Goal: Task Accomplishment & Management: Complete application form

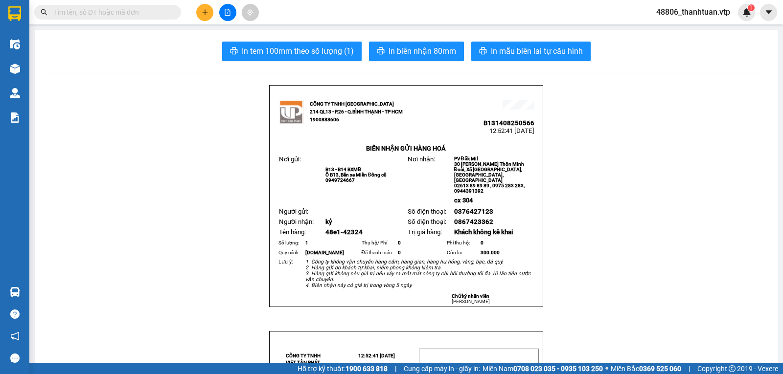
click at [207, 12] on icon "plus" at bounding box center [205, 12] width 7 height 7
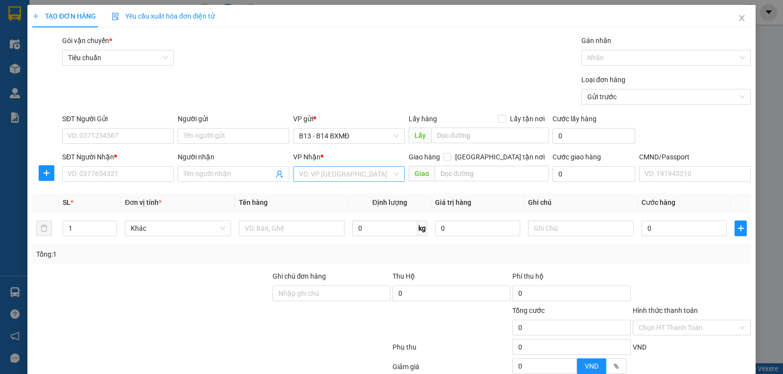
click at [323, 175] on input "search" at bounding box center [345, 174] width 93 height 15
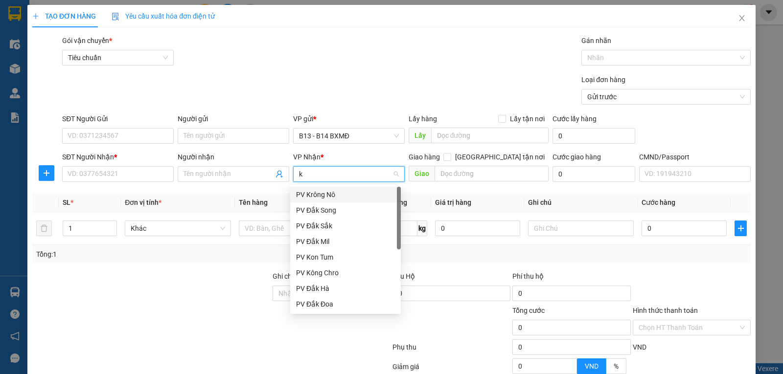
type input "kn"
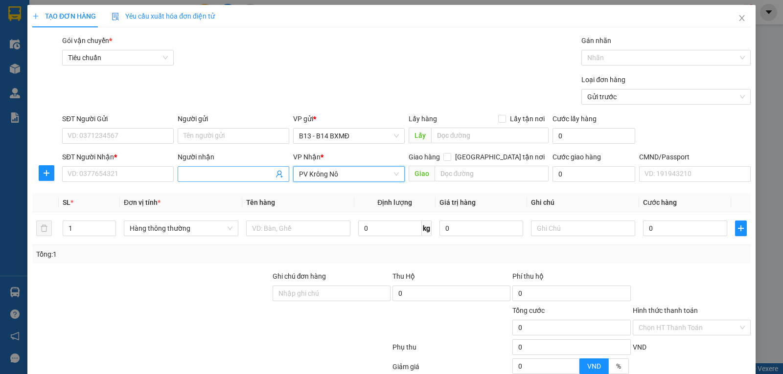
click at [215, 169] on span at bounding box center [234, 174] width 112 height 16
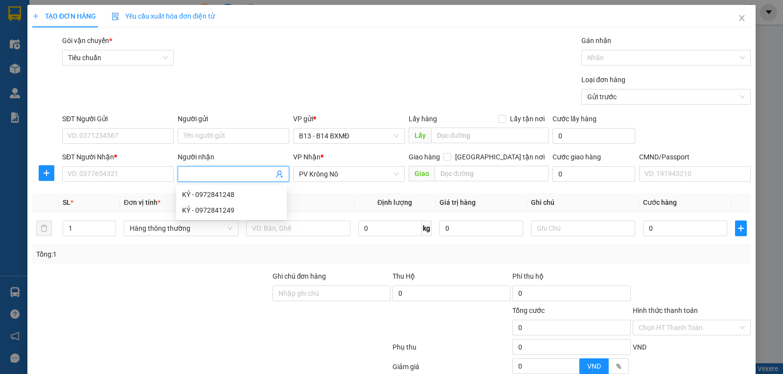
type input "d"
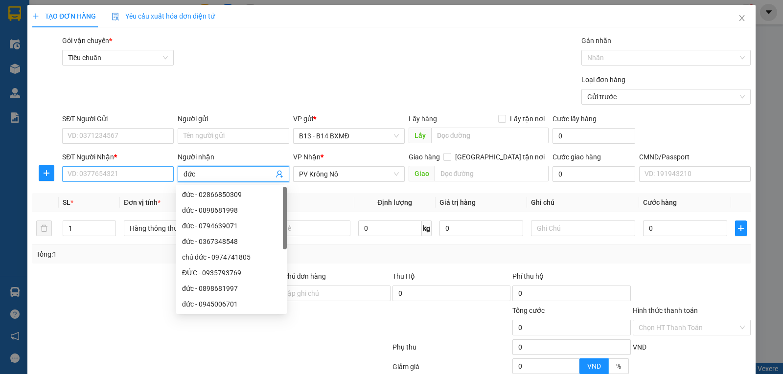
type input "đức"
click at [111, 182] on input "SĐT Người Nhận *" at bounding box center [118, 174] width 112 height 16
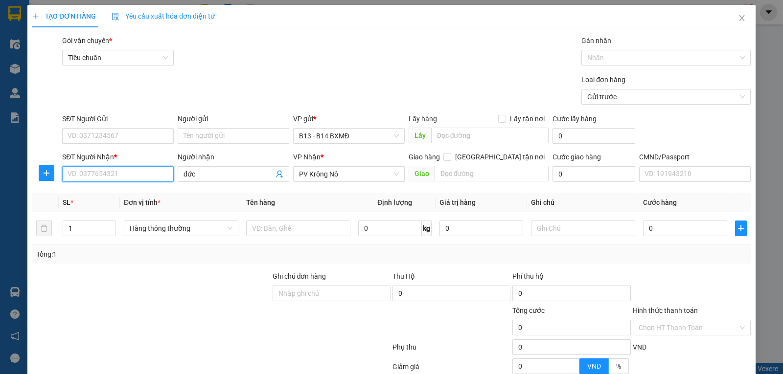
paste input "0336724572"
type input "0336724572"
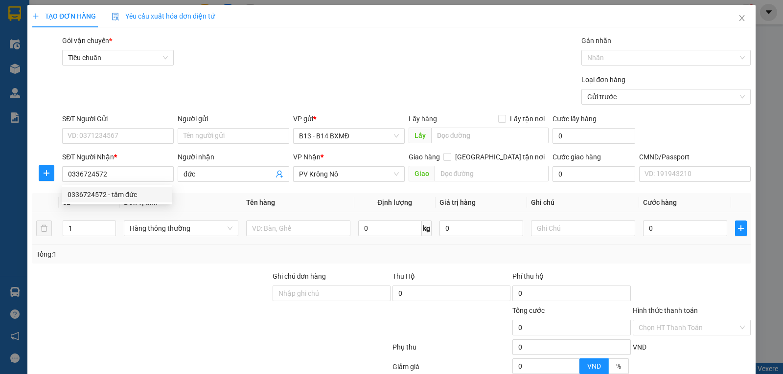
click at [275, 237] on div at bounding box center [298, 229] width 104 height 20
click at [277, 234] on input "text" at bounding box center [298, 229] width 104 height 16
type input "thuốc"
type input "t"
type input "4"
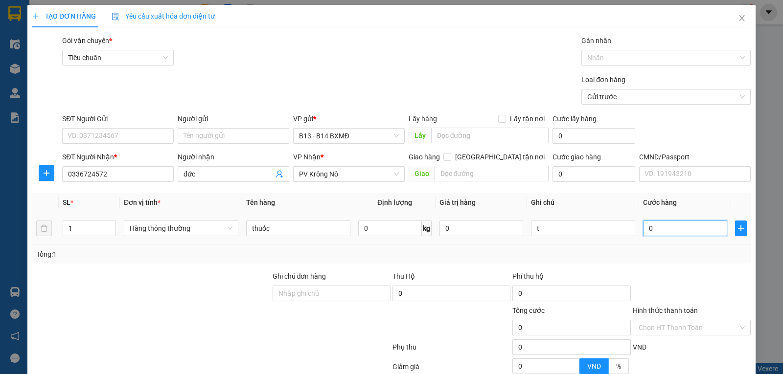
type input "4"
type input "40"
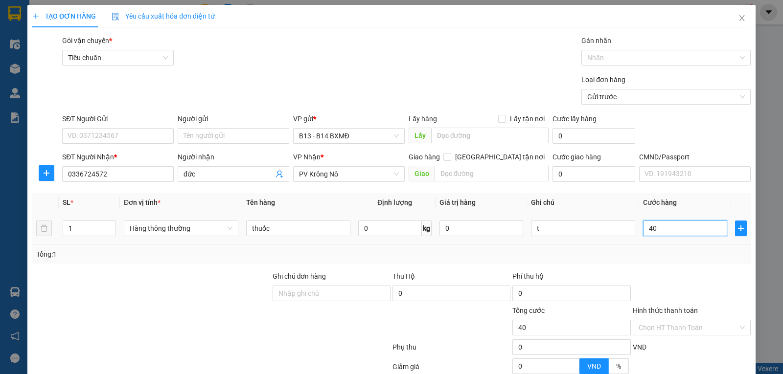
type input "400"
type input "4.000"
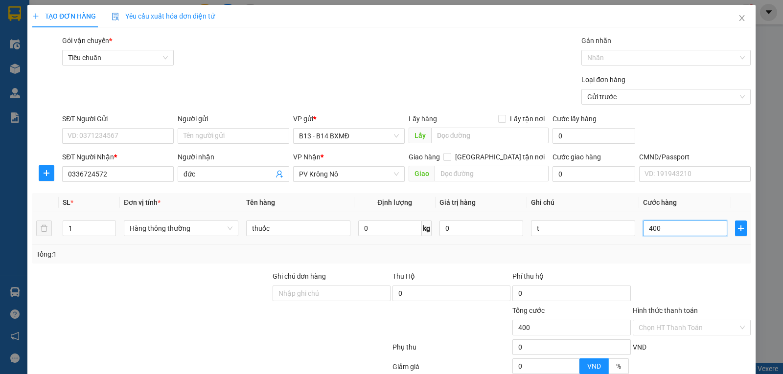
type input "4.000"
type input "40.000"
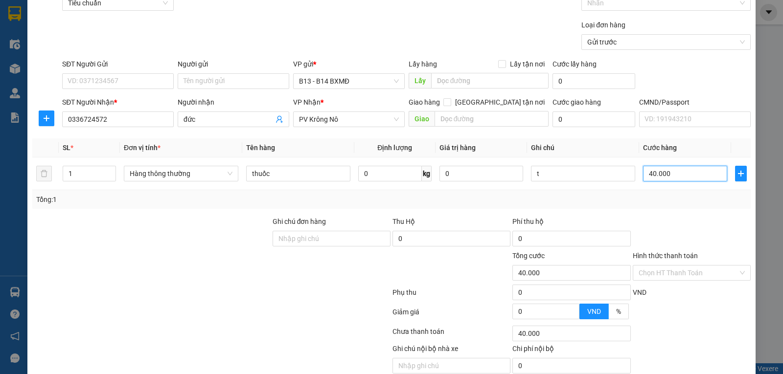
scroll to position [98, 0]
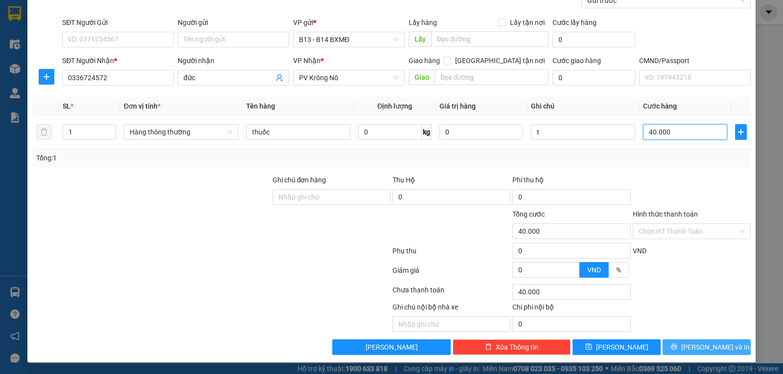
type input "40.000"
click at [706, 341] on button "[PERSON_NAME] và In" at bounding box center [707, 348] width 88 height 16
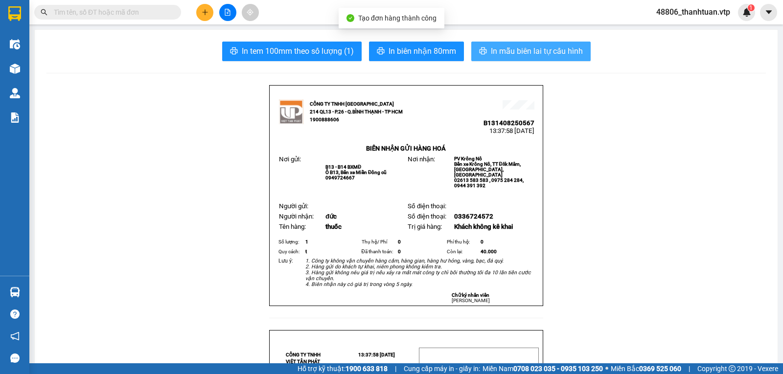
click at [514, 57] on span "In mẫu biên lai tự cấu hình" at bounding box center [537, 51] width 92 height 12
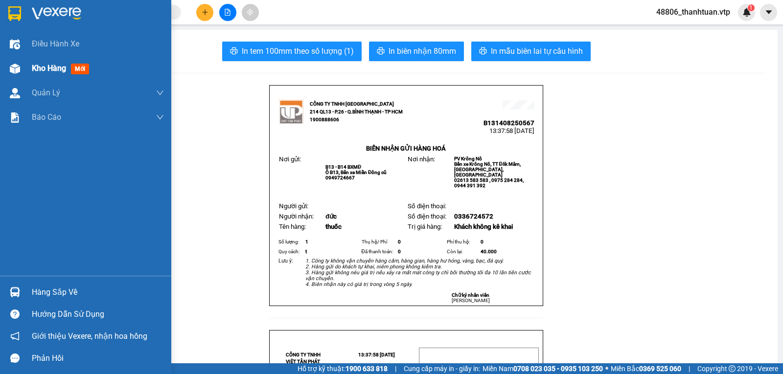
click at [42, 70] on span "Kho hàng" at bounding box center [49, 68] width 34 height 9
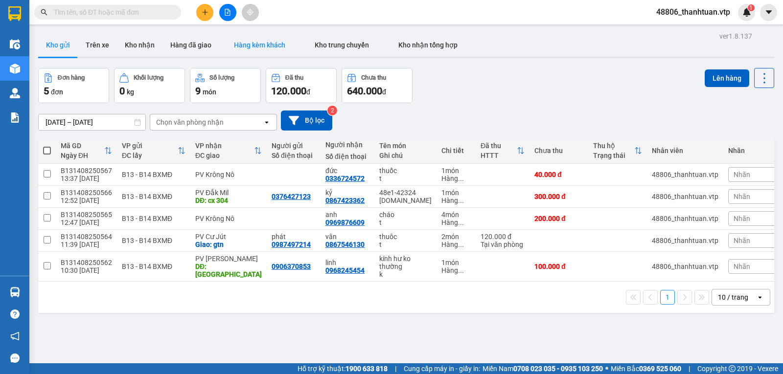
scroll to position [45, 0]
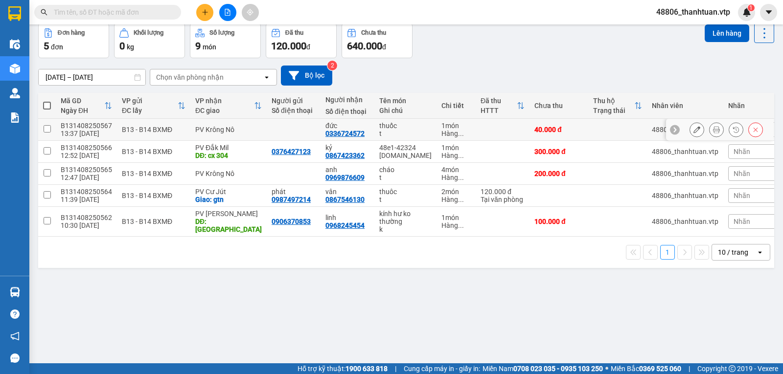
click at [48, 133] on input "checkbox" at bounding box center [47, 128] width 7 height 7
checkbox input "true"
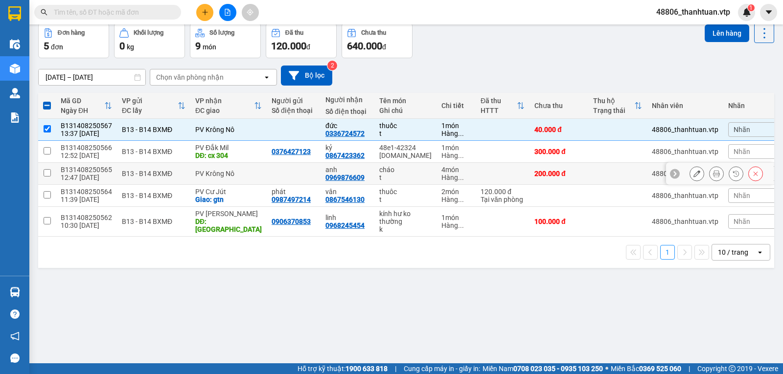
click at [49, 177] on input "checkbox" at bounding box center [47, 172] width 7 height 7
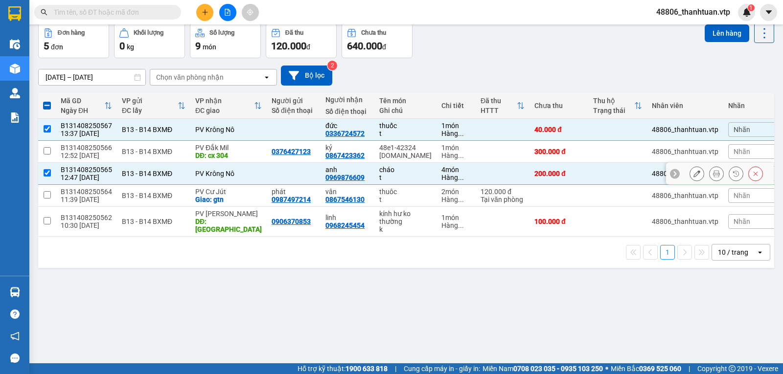
click at [50, 175] on input "checkbox" at bounding box center [47, 172] width 7 height 7
checkbox input "false"
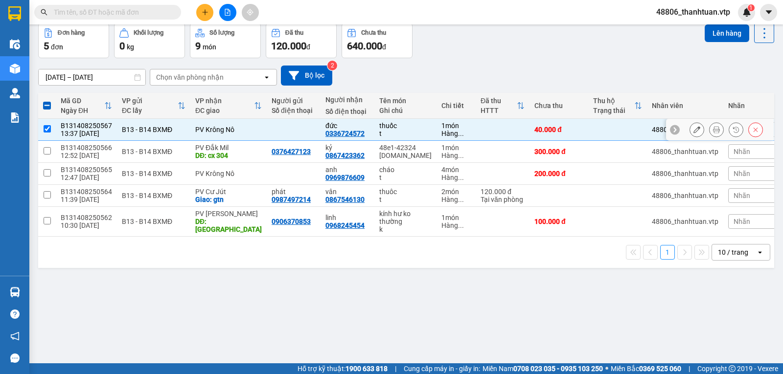
click at [47, 132] on input "checkbox" at bounding box center [47, 128] width 7 height 7
checkbox input "false"
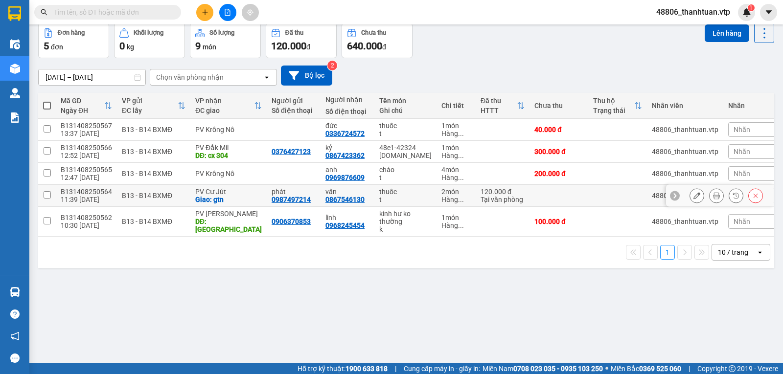
click at [46, 199] on input "checkbox" at bounding box center [47, 194] width 7 height 7
checkbox input "true"
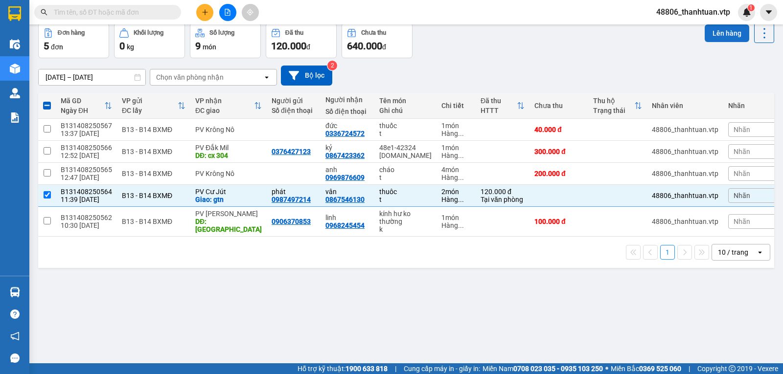
click at [716, 37] on button "Lên hàng" at bounding box center [727, 33] width 45 height 18
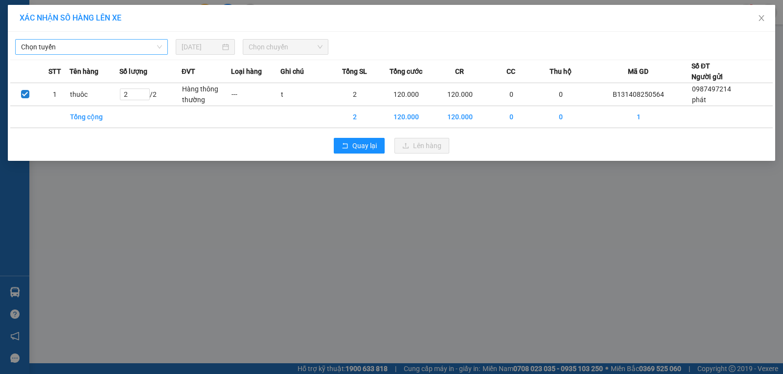
click at [106, 51] on span "Chọn tuyến" at bounding box center [91, 47] width 141 height 15
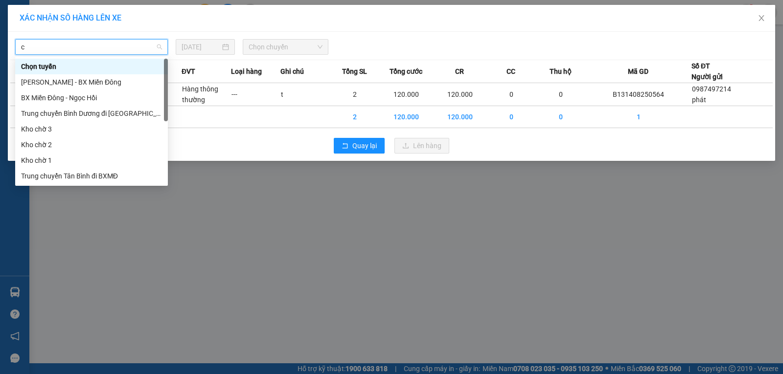
type input "cj"
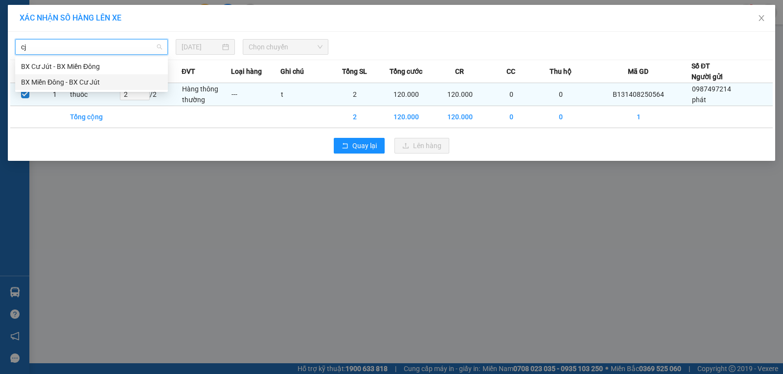
click at [74, 84] on div "BX Miền Đông - BX Cư Jút" at bounding box center [91, 82] width 141 height 11
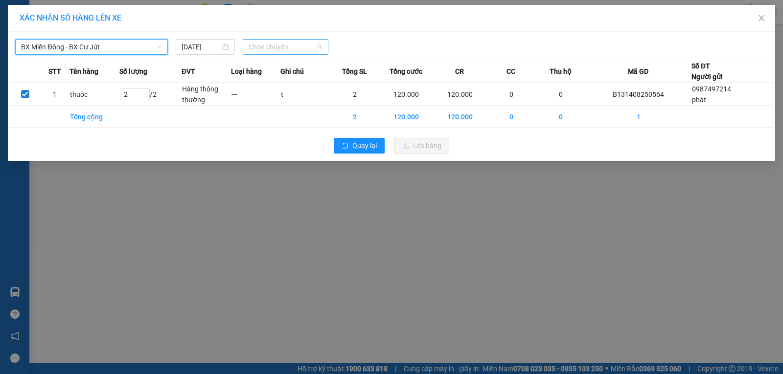
click at [256, 49] on span "Chọn chuyến" at bounding box center [286, 47] width 74 height 15
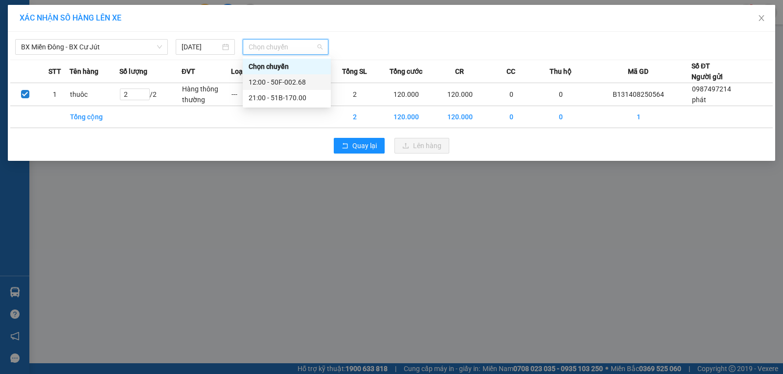
click at [265, 84] on div "12:00 - 50F-002.68" at bounding box center [287, 82] width 76 height 11
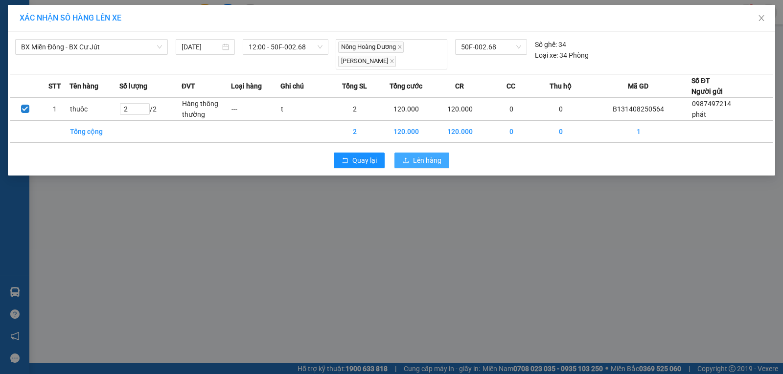
click at [427, 157] on span "Lên hàng" at bounding box center [427, 160] width 28 height 11
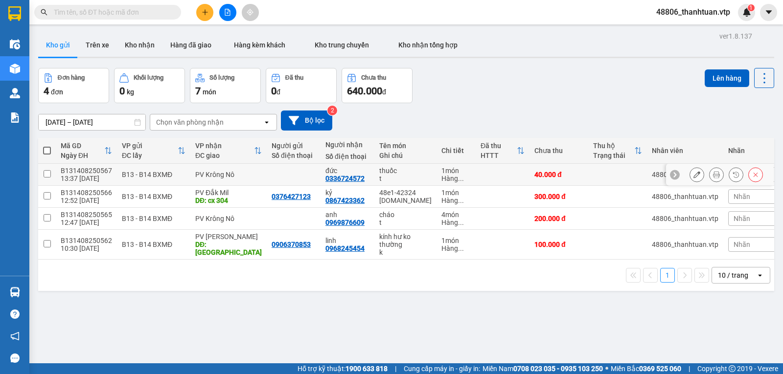
drag, startPoint x: 46, startPoint y: 178, endPoint x: 68, endPoint y: 200, distance: 31.5
click at [46, 178] on input "checkbox" at bounding box center [47, 173] width 7 height 7
checkbox input "true"
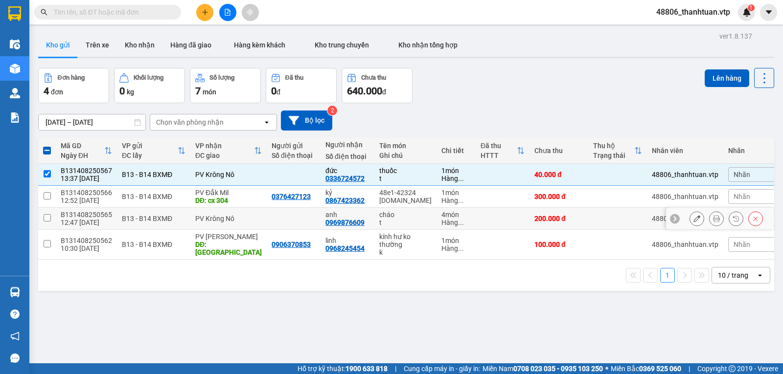
click at [46, 222] on input "checkbox" at bounding box center [47, 217] width 7 height 7
checkbox input "true"
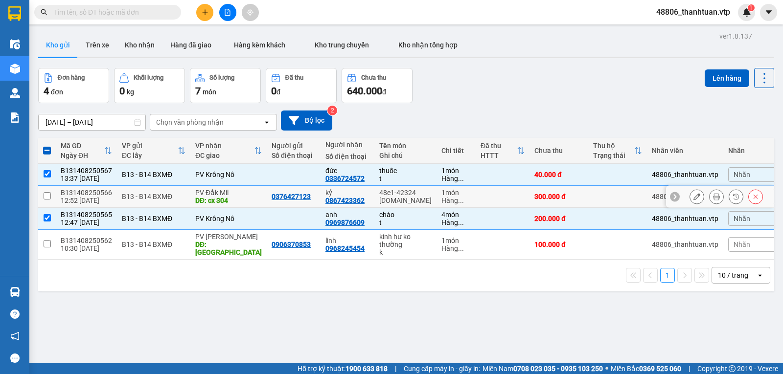
click at [49, 200] on input "checkbox" at bounding box center [47, 195] width 7 height 7
checkbox input "true"
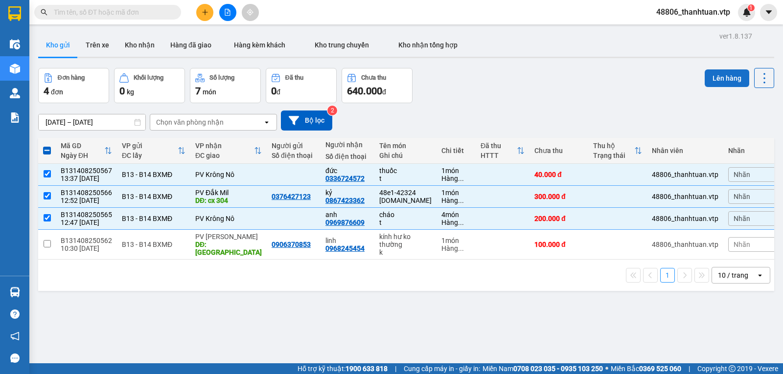
click at [724, 79] on button "Lên hàng" at bounding box center [727, 78] width 45 height 18
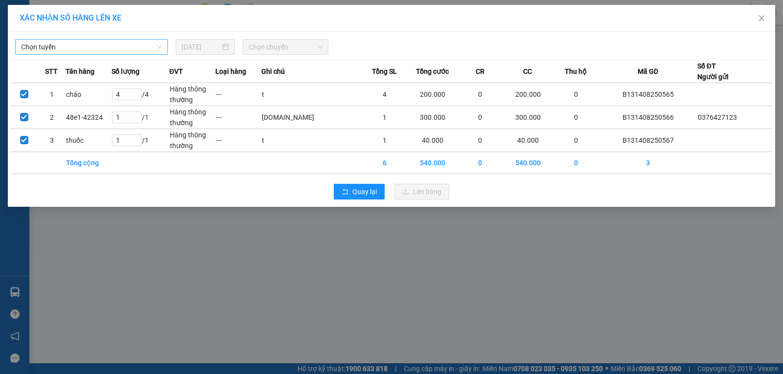
click at [135, 46] on span "Chọn tuyến" at bounding box center [91, 47] width 141 height 15
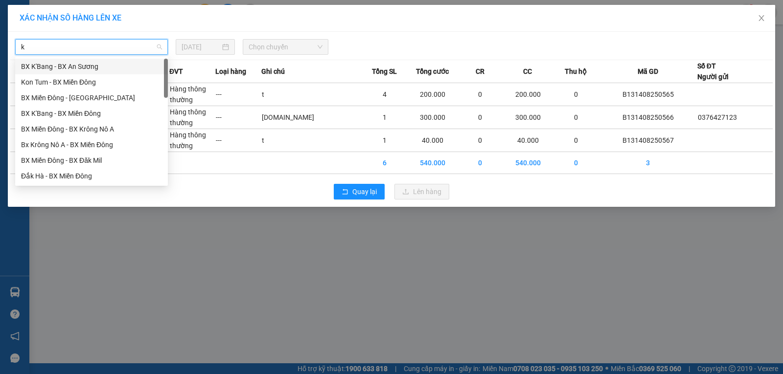
type input "kn"
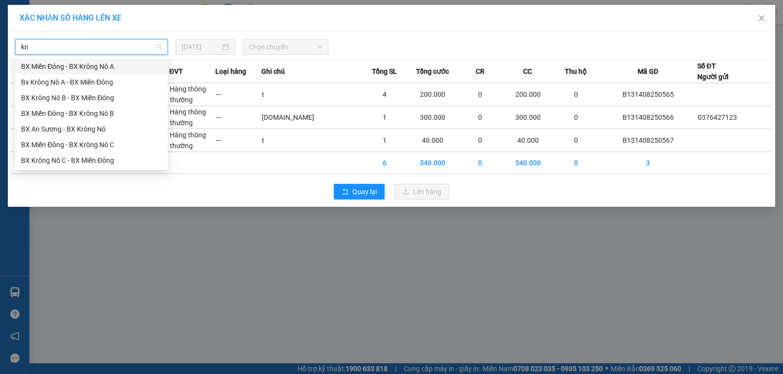
click at [93, 68] on div "BX Miền Đông - BX Krông Nô A" at bounding box center [91, 66] width 141 height 11
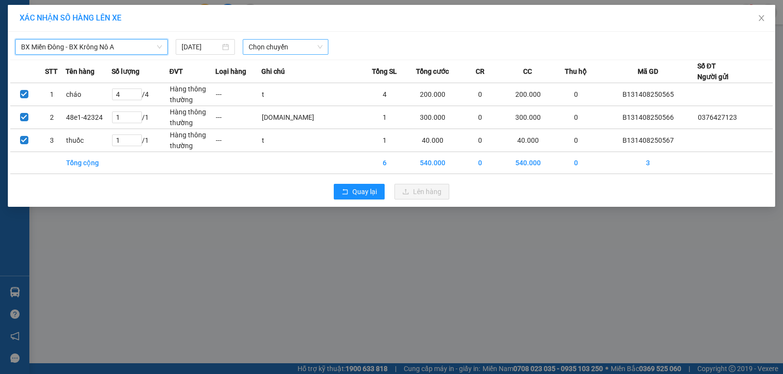
click at [266, 50] on span "Chọn chuyến" at bounding box center [286, 47] width 74 height 15
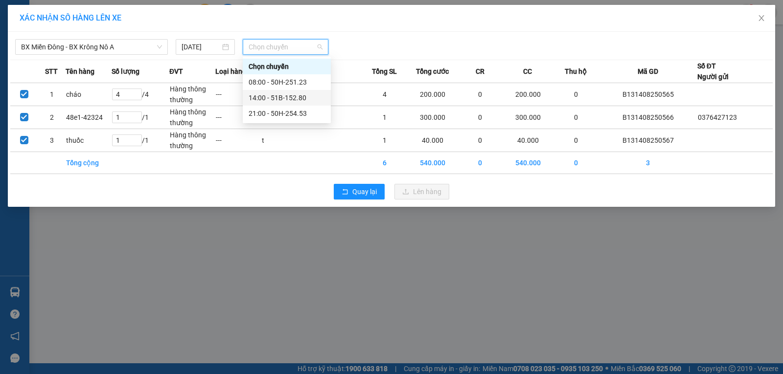
click at [278, 96] on div "14:00 - 51B-152.80" at bounding box center [287, 97] width 76 height 11
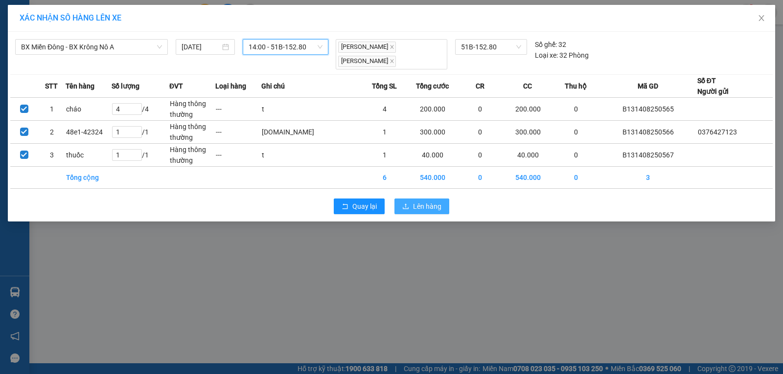
click at [429, 209] on span "Lên hàng" at bounding box center [427, 206] width 28 height 11
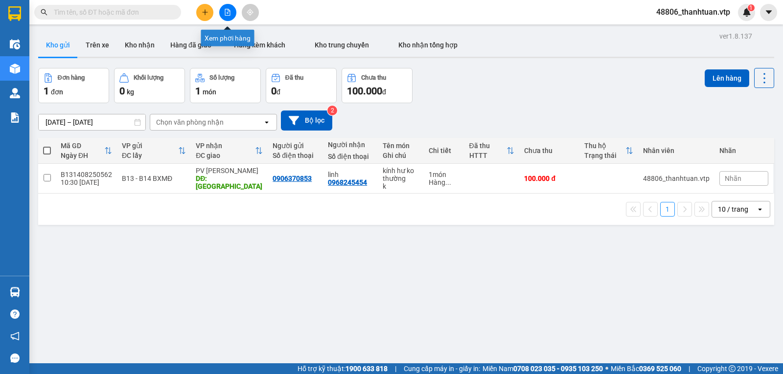
click at [225, 11] on icon "file-add" at bounding box center [227, 12] width 5 height 7
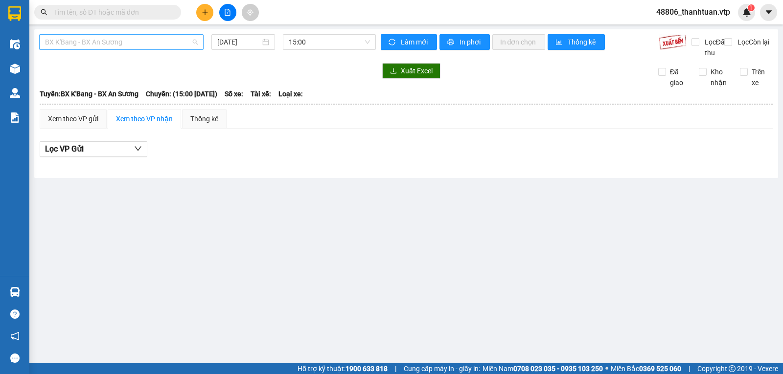
click at [167, 46] on span "BX K'Bang - BX An Sương" at bounding box center [121, 42] width 153 height 15
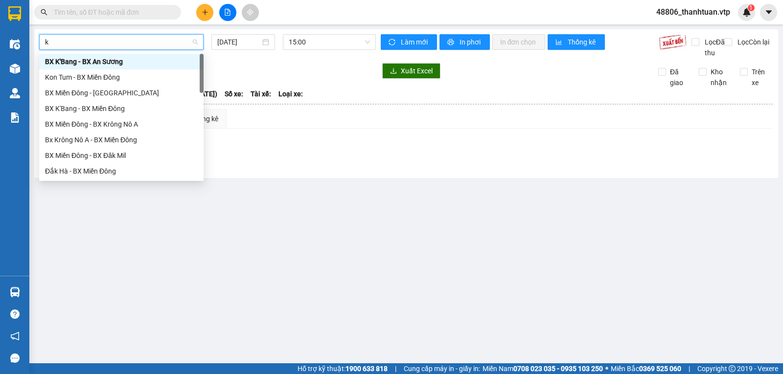
type input "kn"
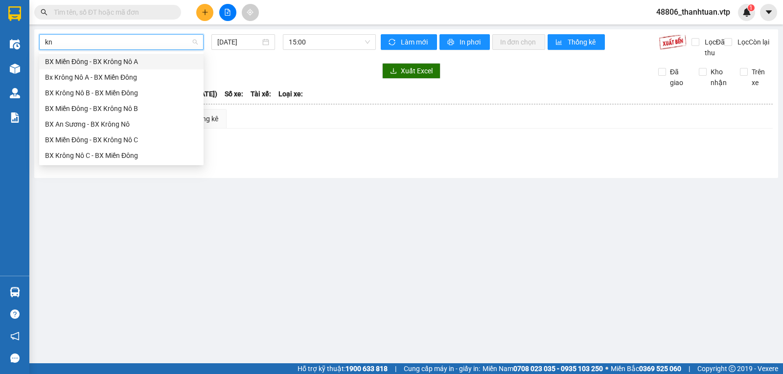
click at [145, 63] on div "BX Miền Đông - BX Krông Nô A" at bounding box center [121, 61] width 153 height 11
type input "[DATE]"
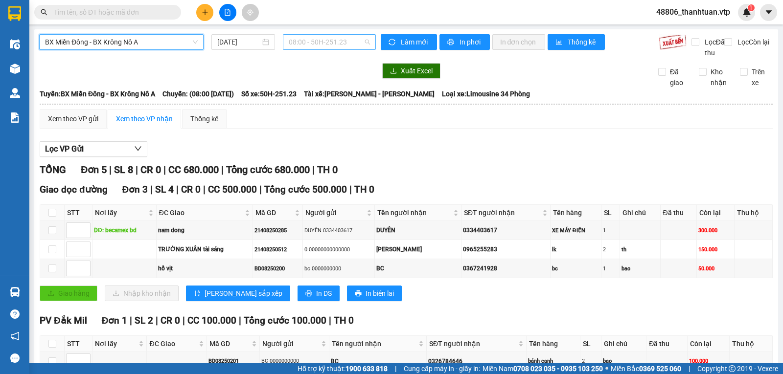
drag, startPoint x: 301, startPoint y: 45, endPoint x: 301, endPoint y: 66, distance: 21.5
click at [301, 45] on span "08:00 - 50H-251.23" at bounding box center [329, 42] width 81 height 15
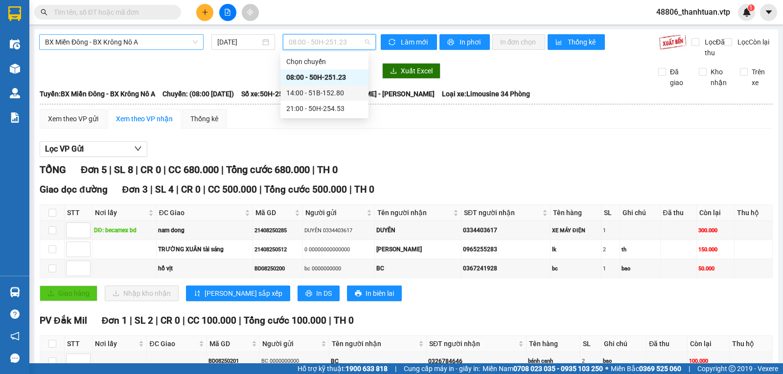
click at [299, 91] on div "14:00 - 51B-152.80" at bounding box center [324, 93] width 76 height 11
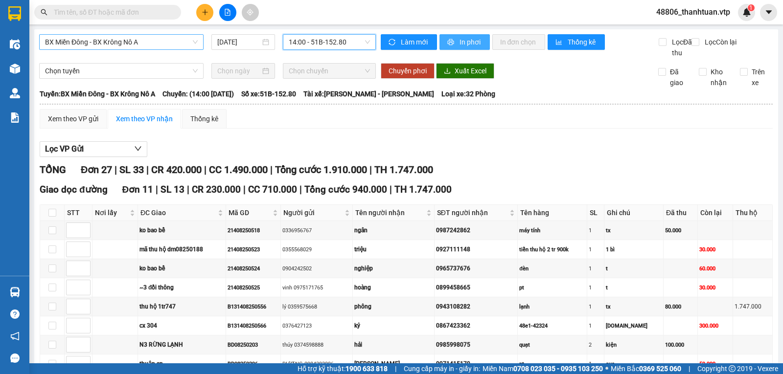
click at [473, 43] on span "In phơi" at bounding box center [471, 42] width 23 height 11
click at [462, 46] on span "In phơi" at bounding box center [471, 42] width 23 height 11
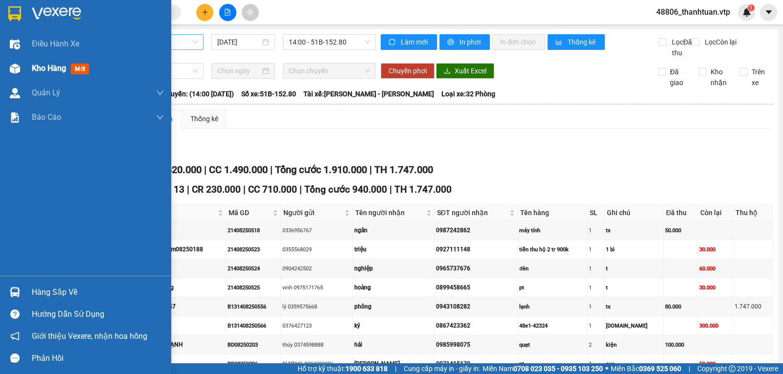
click at [42, 66] on span "Kho hàng" at bounding box center [49, 68] width 34 height 9
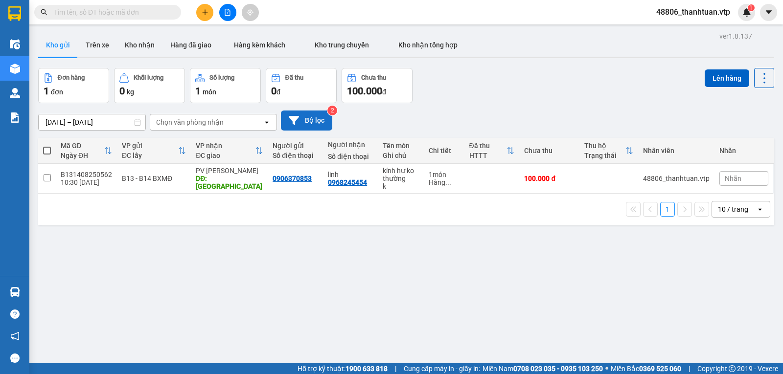
click at [300, 121] on button "Bộ lọc" at bounding box center [306, 121] width 51 height 20
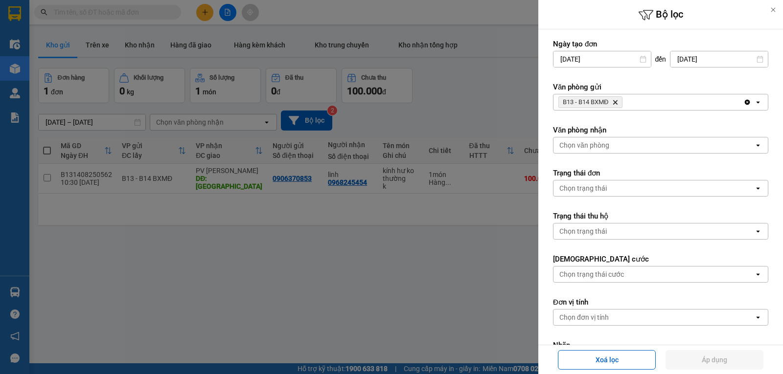
click at [650, 104] on div "B13 - B14 BXMĐ Delete" at bounding box center [649, 102] width 190 height 16
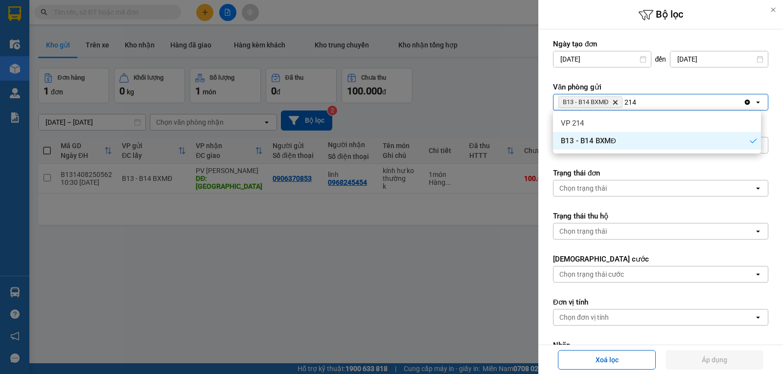
type input "214"
click at [608, 128] on div "VP 214" at bounding box center [657, 124] width 208 height 18
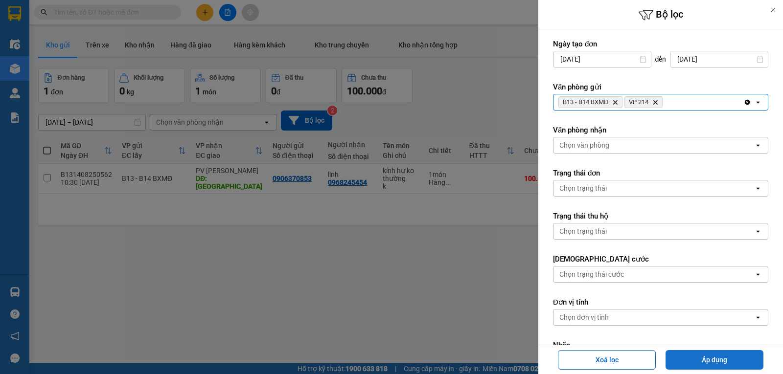
click at [713, 356] on button "Áp dụng" at bounding box center [715, 360] width 98 height 20
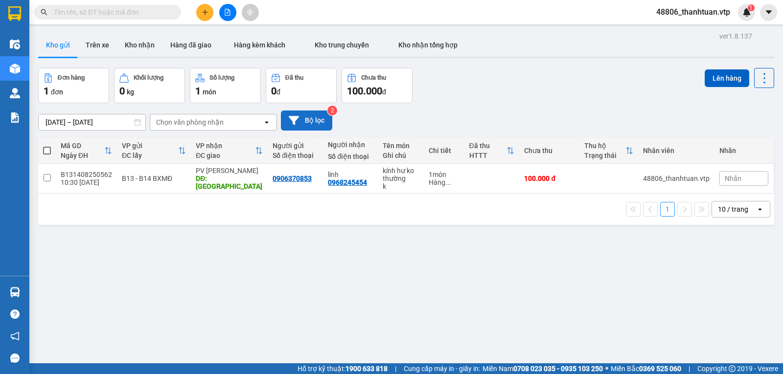
click at [311, 125] on button "Bộ lọc" at bounding box center [306, 121] width 51 height 20
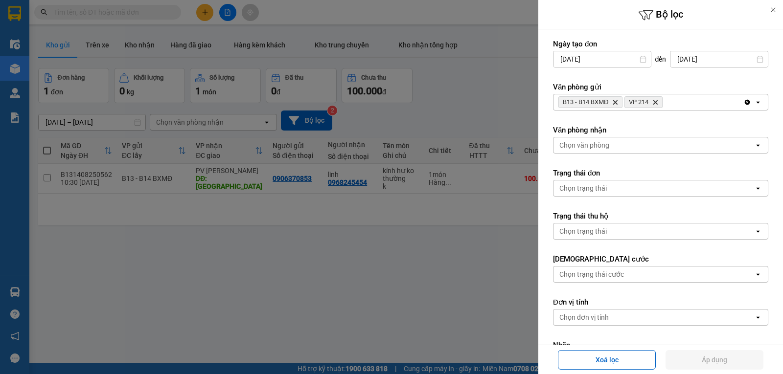
drag, startPoint x: 657, startPoint y: 100, endPoint x: 618, endPoint y: 107, distance: 40.3
click at [658, 101] on icon "Delete" at bounding box center [655, 102] width 6 height 6
drag, startPoint x: 704, startPoint y: 363, endPoint x: 517, endPoint y: 279, distance: 205.0
click at [699, 358] on button "Áp dụng" at bounding box center [715, 360] width 98 height 20
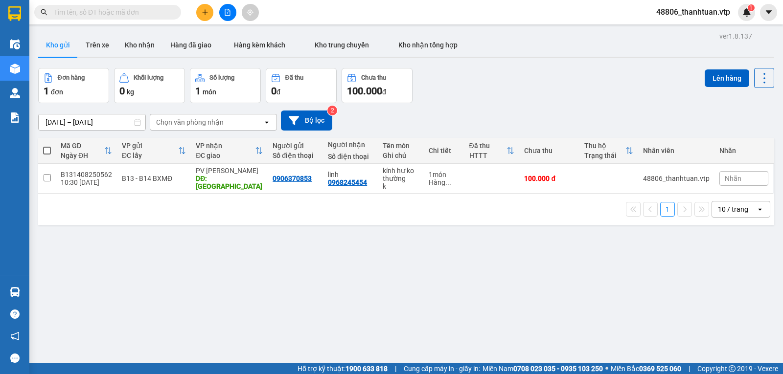
click at [206, 11] on icon "plus" at bounding box center [205, 12] width 7 height 7
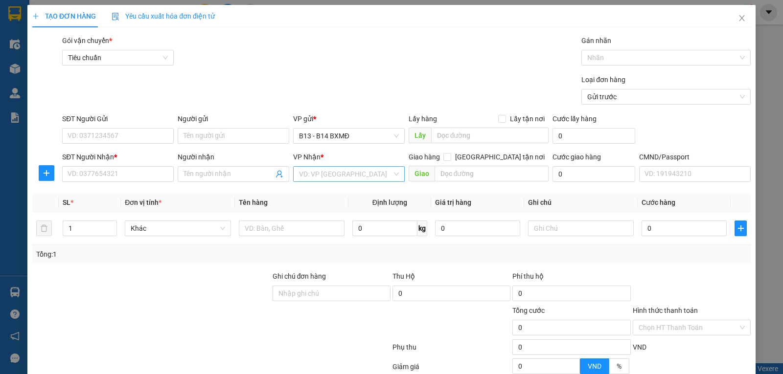
click at [366, 180] on input "search" at bounding box center [345, 174] width 93 height 15
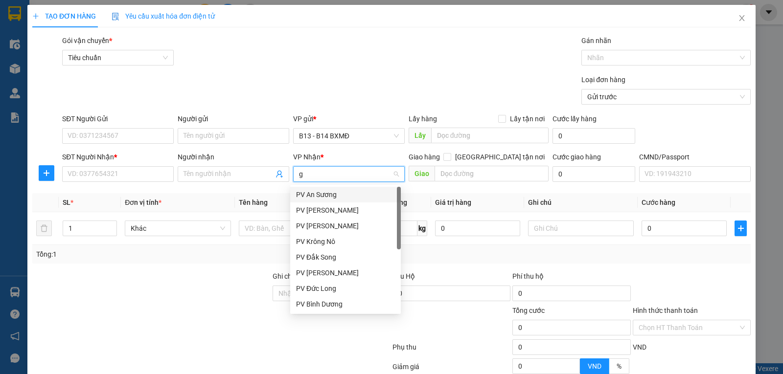
type input "gn"
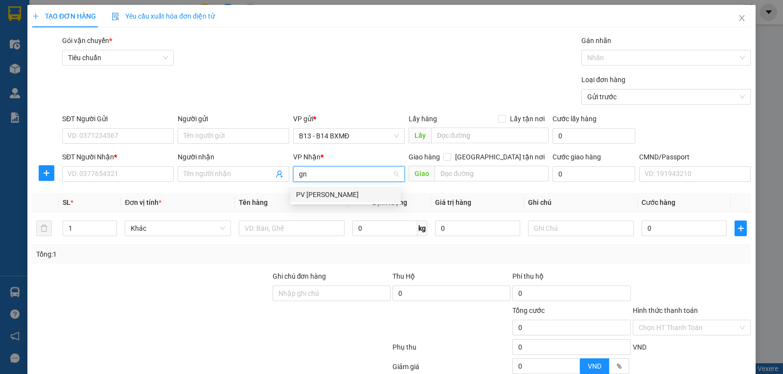
click at [312, 194] on div "PV [PERSON_NAME]" at bounding box center [345, 194] width 99 height 11
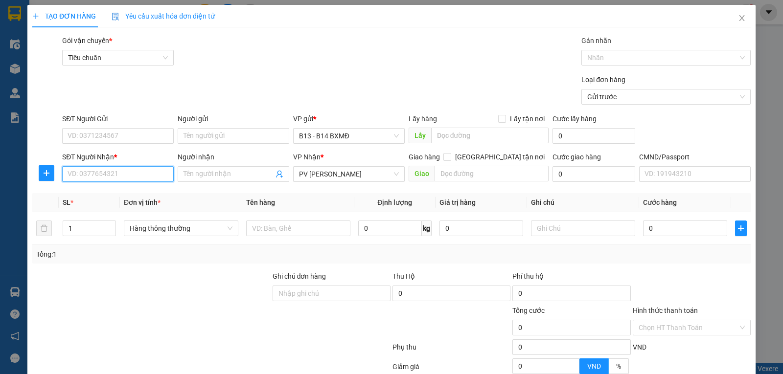
click at [124, 175] on input "SĐT Người Nhận *" at bounding box center [118, 174] width 112 height 16
type input "0358374546"
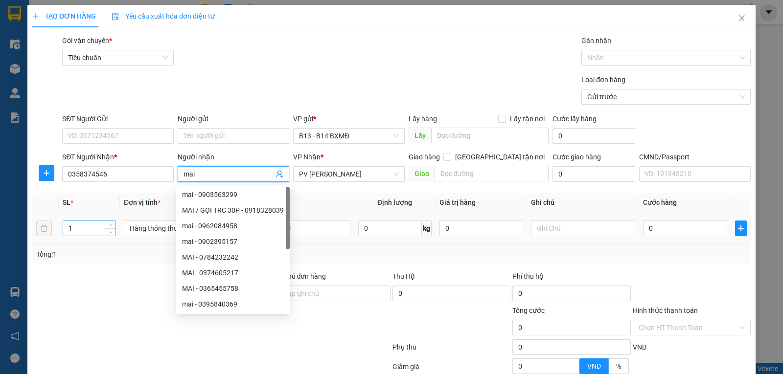
type input "mai"
drag, startPoint x: 82, startPoint y: 229, endPoint x: 1, endPoint y: 222, distance: 80.6
click at [8, 227] on div "TẠO ĐƠN HÀNG Yêu cầu xuất hóa đơn điện tử Transit Pickup Surcharge Ids Transit …" at bounding box center [391, 187] width 783 height 374
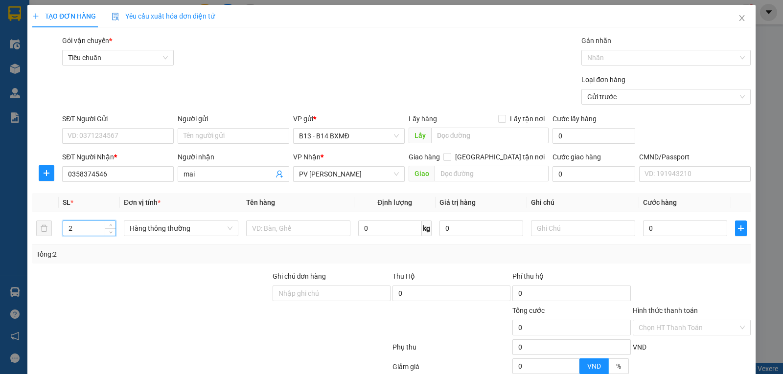
type input "2"
type input "nc lau"
type input "2"
type input "1"
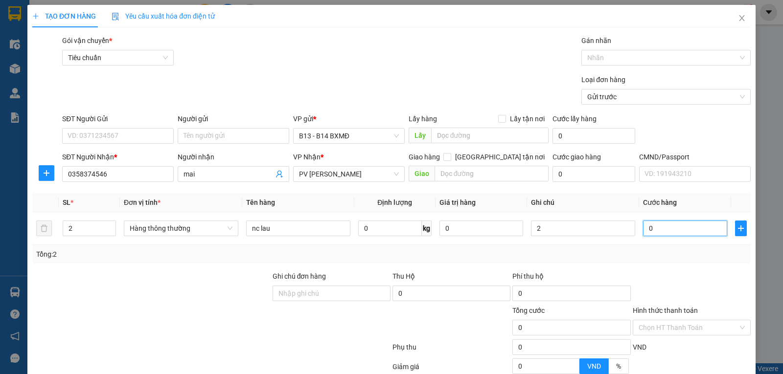
type input "1"
type input "1t"
type input "0"
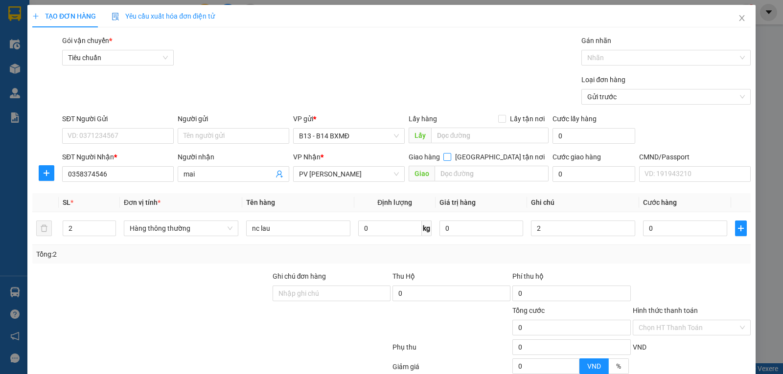
click at [450, 160] on input "[GEOGRAPHIC_DATA] tận nơi" at bounding box center [446, 156] width 7 height 7
checkbox input "true"
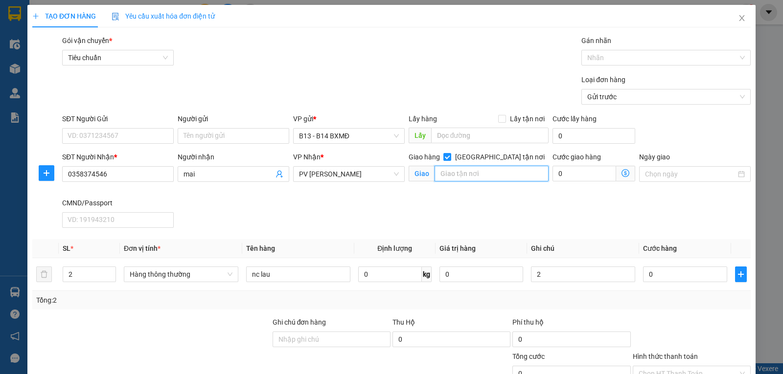
click at [465, 179] on input "text" at bounding box center [492, 174] width 115 height 16
type input "gtn"
type input "5"
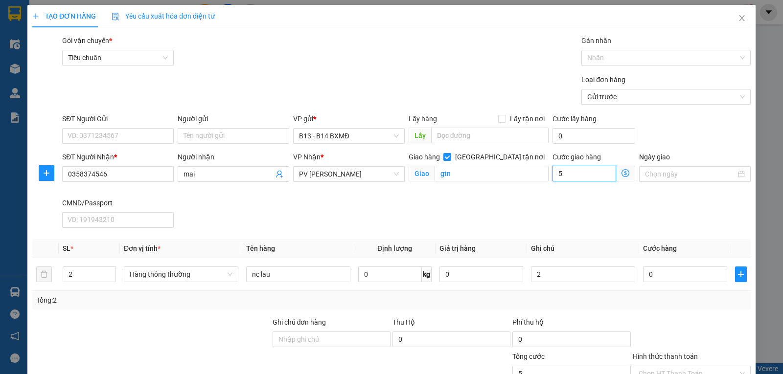
type input "50"
type input "500"
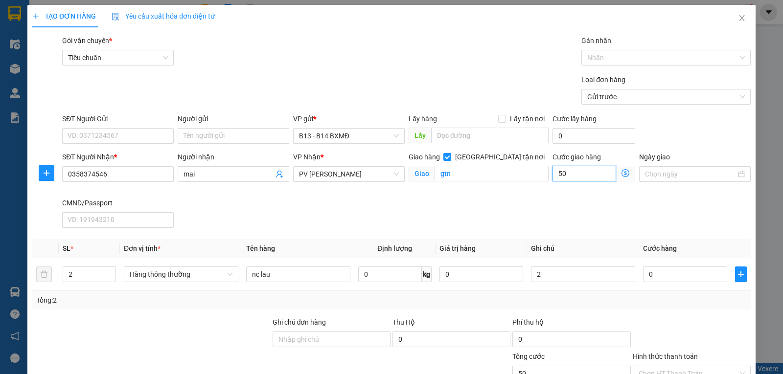
type input "500"
type input "5.000"
type input "50.000"
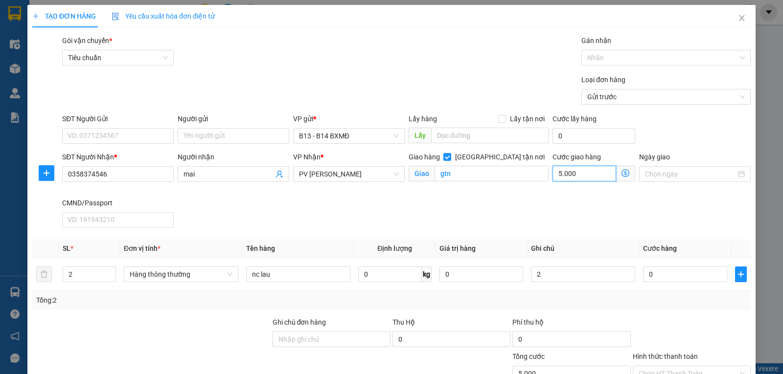
type input "50.000"
click at [680, 280] on input "0" at bounding box center [685, 275] width 84 height 16
type input "7"
type input "50.007"
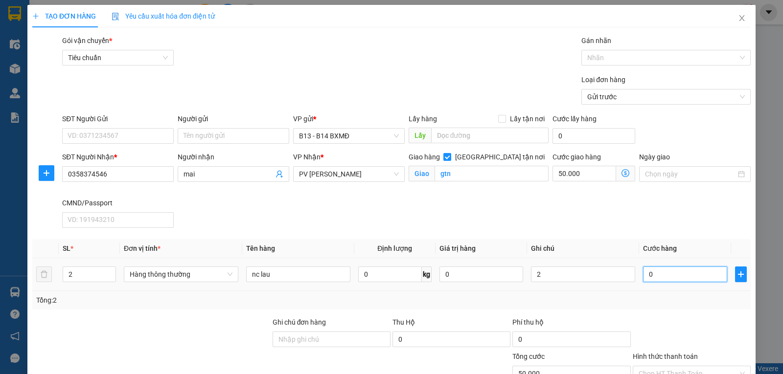
type input "50.007"
type input "70"
type input "50.070"
type input "700"
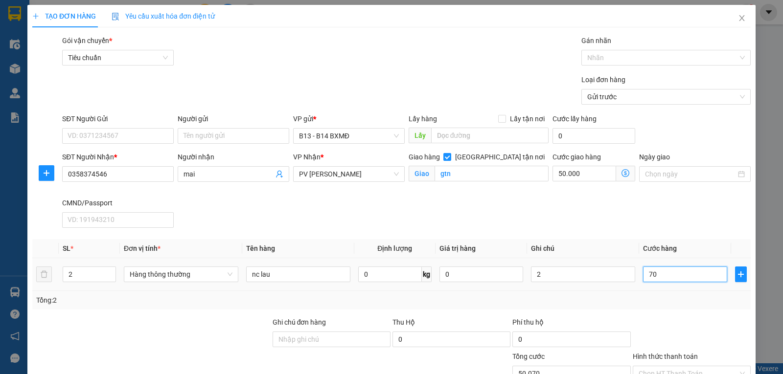
type input "50.700"
type input "7.000"
type input "57.000"
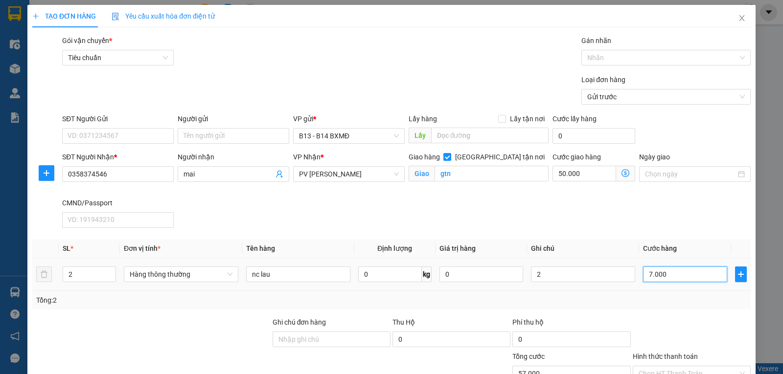
type input "70.000"
type input "120.000"
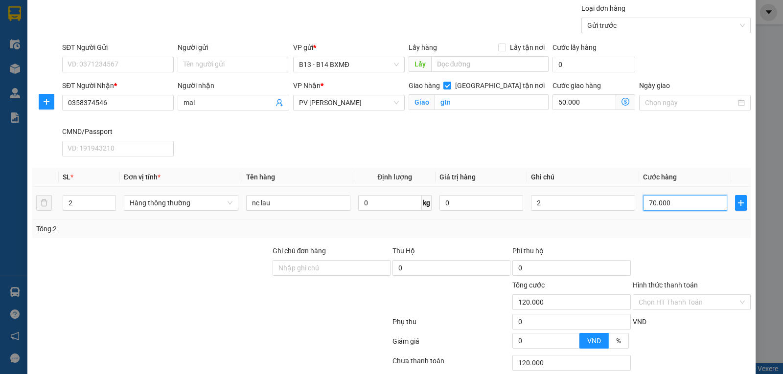
scroll to position [144, 0]
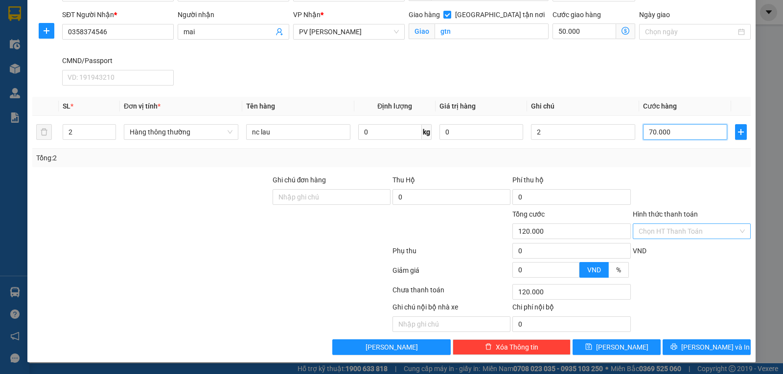
type input "70.000"
click at [660, 231] on input "Hình thức thanh toán" at bounding box center [688, 231] width 99 height 15
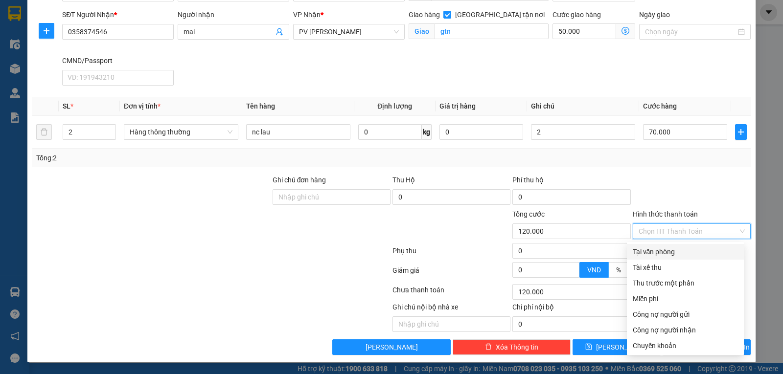
click at [668, 247] on div "Tại văn phòng" at bounding box center [685, 252] width 105 height 11
type input "0"
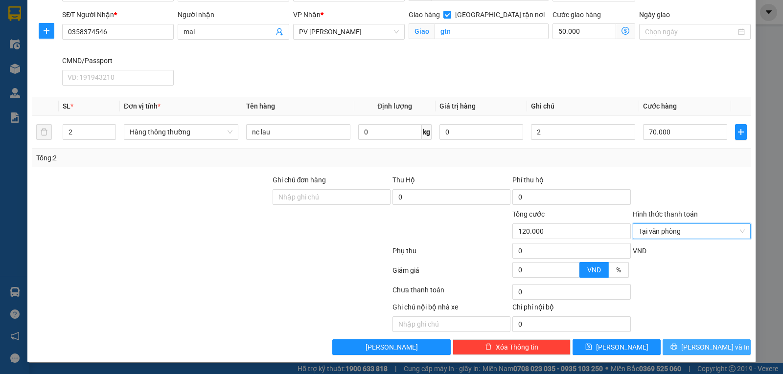
click at [701, 348] on span "[PERSON_NAME] và In" at bounding box center [715, 347] width 69 height 11
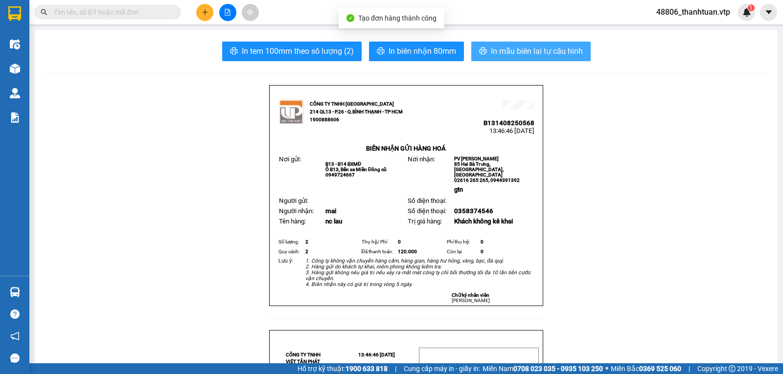
drag, startPoint x: 555, startPoint y: 53, endPoint x: 493, endPoint y: 59, distance: 61.9
click at [554, 53] on span "In mẫu biên lai tự cấu hình" at bounding box center [537, 51] width 92 height 12
drag, startPoint x: 550, startPoint y: 47, endPoint x: 416, endPoint y: 63, distance: 134.5
click at [551, 48] on span "In mẫu biên lai tự cấu hình" at bounding box center [537, 51] width 92 height 12
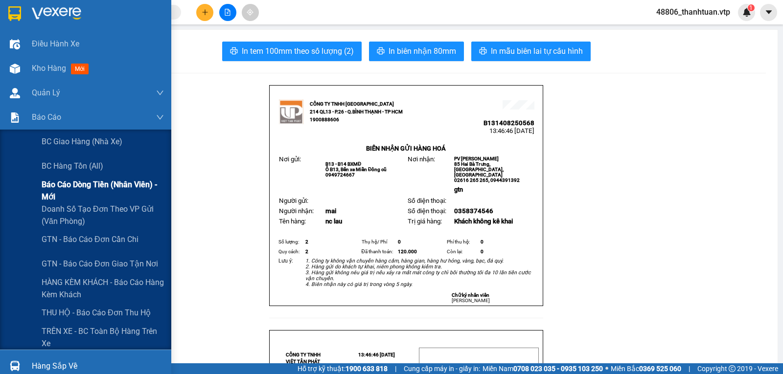
click at [46, 197] on span "Báo cáo dòng tiền (nhân viên) - mới" at bounding box center [103, 191] width 122 height 24
